Goal: Transaction & Acquisition: Purchase product/service

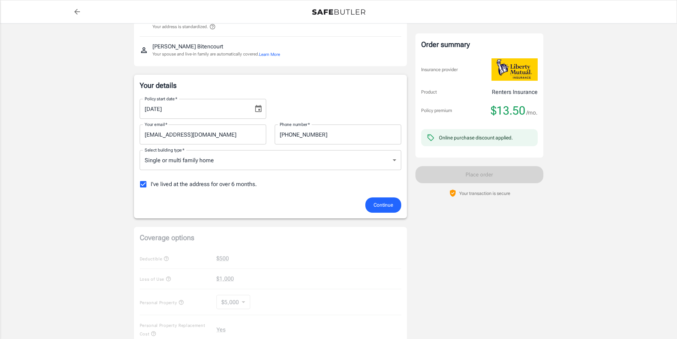
scroll to position [71, 0]
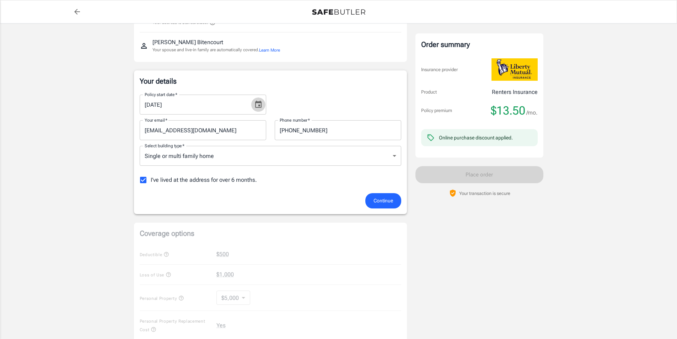
click at [257, 104] on icon "Choose date, selected date is Sep 6, 2025" at bounding box center [258, 104] width 9 height 9
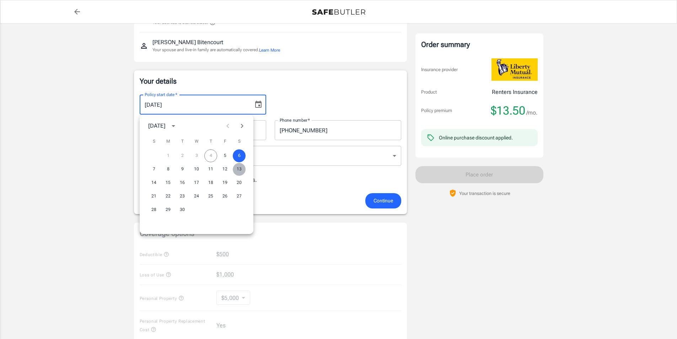
click at [239, 168] on button "13" at bounding box center [239, 169] width 13 height 13
type input "[DATE]"
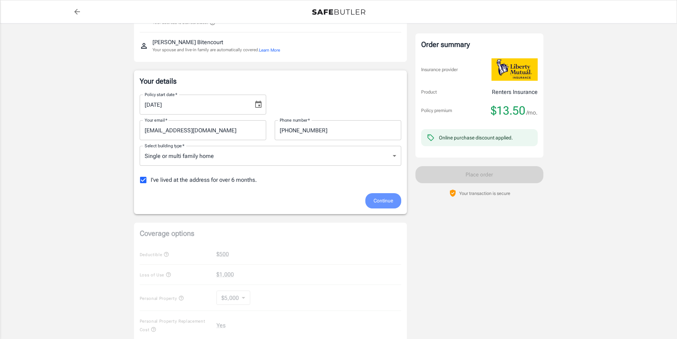
click at [383, 199] on span "Continue" at bounding box center [384, 200] width 20 height 9
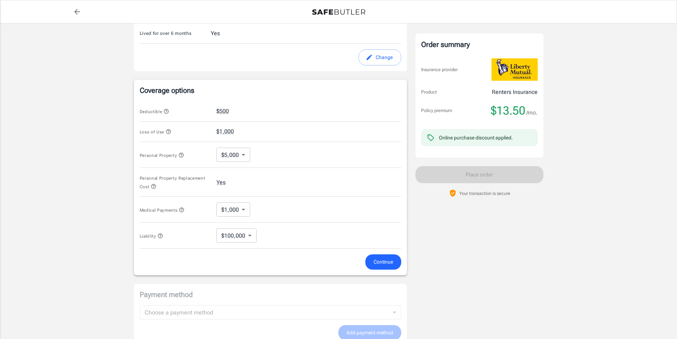
scroll to position [228, 0]
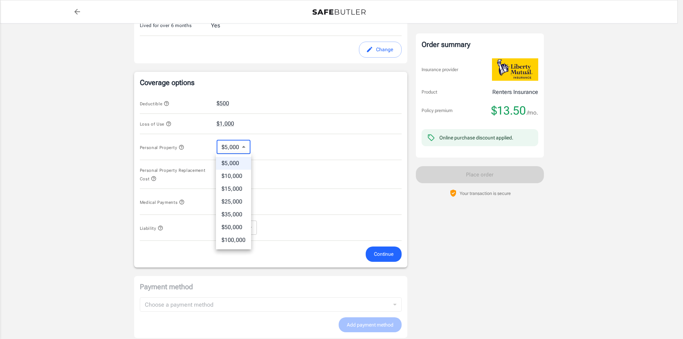
click at [232, 147] on body "Policy premium $ 13.50 /mo Liberty Mutual Renters Insurance [STREET_ADDRESS][PE…" at bounding box center [341, 111] width 683 height 679
click at [231, 160] on li "$5,000" at bounding box center [233, 163] width 35 height 13
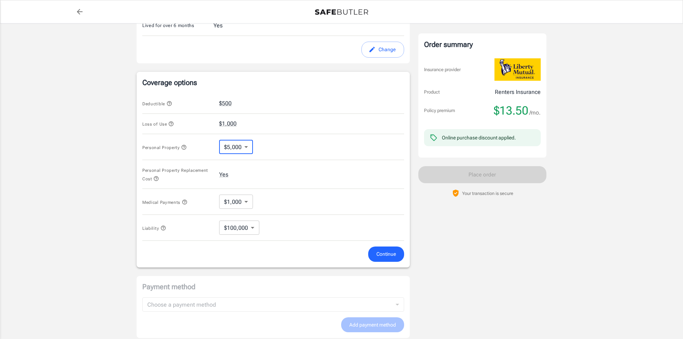
click at [234, 204] on body "Policy premium $ 13.50 /mo Liberty Mutual Renters Insurance [STREET_ADDRESS][PE…" at bounding box center [341, 111] width 683 height 679
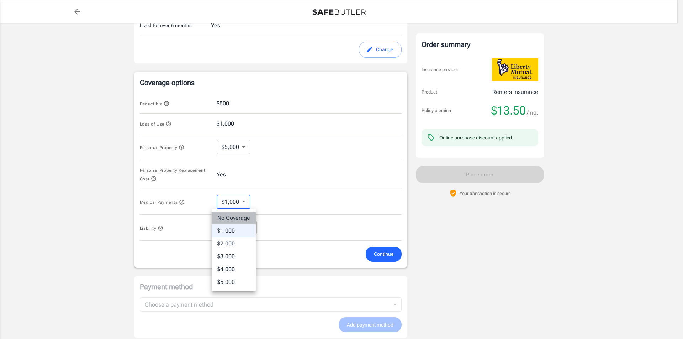
click at [232, 218] on li "No Coverage" at bounding box center [234, 218] width 44 height 13
type input "No Coverage"
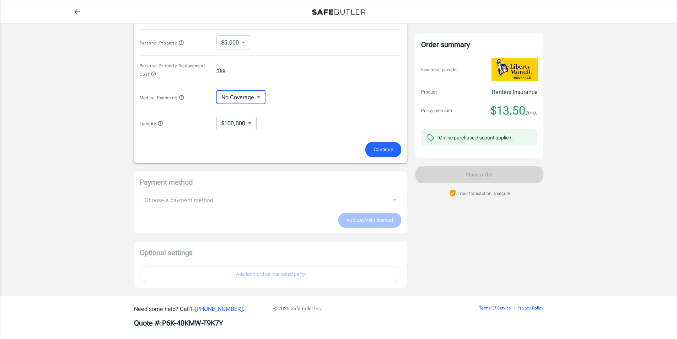
scroll to position [335, 0]
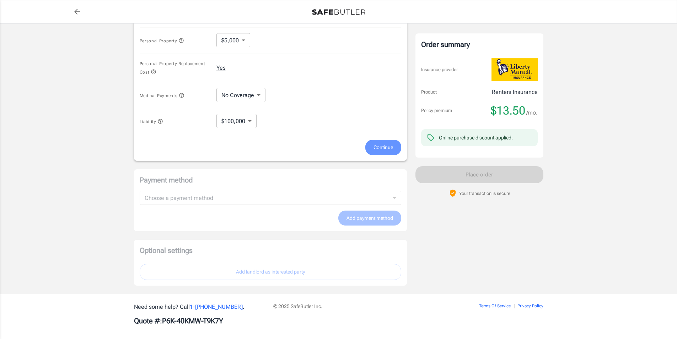
click at [379, 149] on span "Continue" at bounding box center [384, 147] width 20 height 9
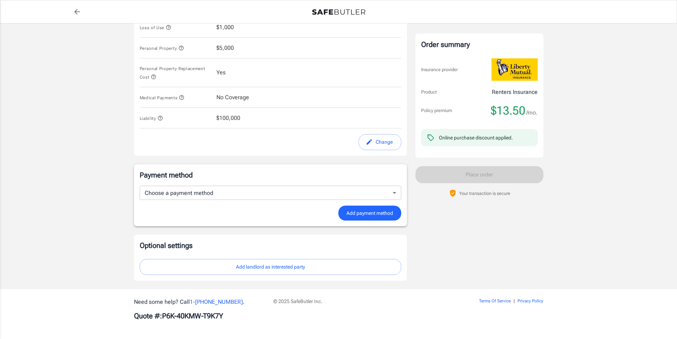
scroll to position [325, 0]
click at [199, 192] on body "Policy premium $ 13.50 /mo Liberty Mutual Renters Insurance [STREET_ADDRESS][PE…" at bounding box center [341, 6] width 683 height 663
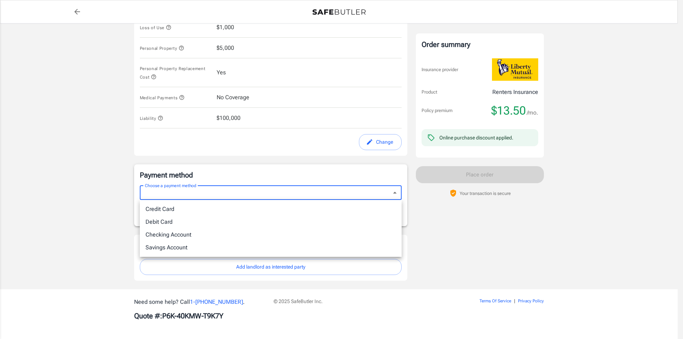
click at [162, 221] on li "Debit Card" at bounding box center [271, 221] width 262 height 13
type input "debit"
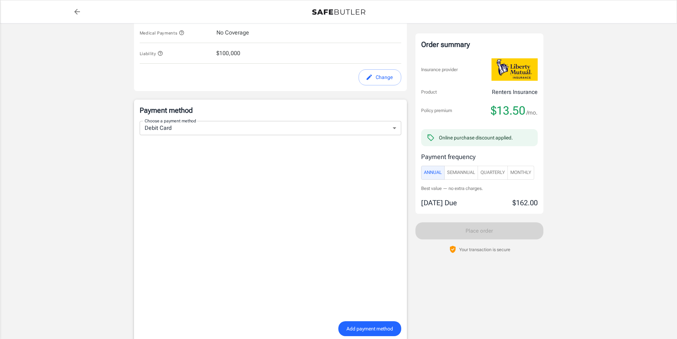
scroll to position [396, 0]
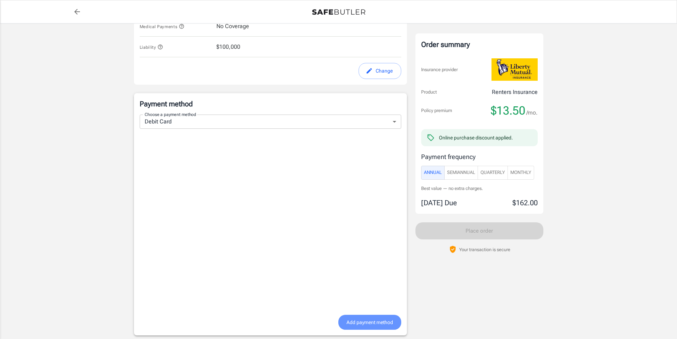
click at [376, 321] on span "Add payment method" at bounding box center [370, 322] width 47 height 9
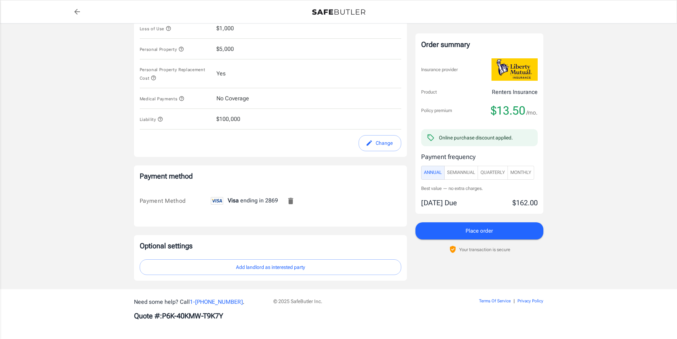
scroll to position [324, 0]
drag, startPoint x: 465, startPoint y: 234, endPoint x: 623, endPoint y: 145, distance: 182.1
click at [518, 174] on span "Monthly" at bounding box center [520, 173] width 21 height 8
click at [494, 171] on span "Quarterly" at bounding box center [493, 173] width 25 height 8
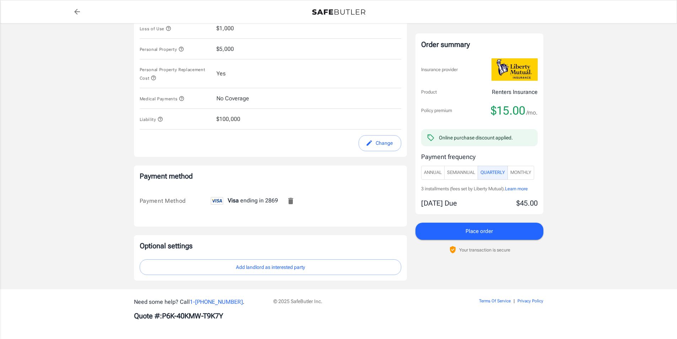
click at [476, 234] on span "Place order" at bounding box center [479, 230] width 27 height 9
